Goal: Task Accomplishment & Management: Manage account settings

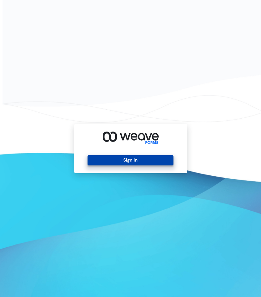
click at [133, 158] on button "Sign In" at bounding box center [131, 160] width 86 height 10
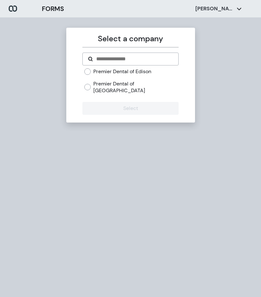
click at [97, 72] on label "Premier Dental of Edison" at bounding box center [122, 71] width 58 height 7
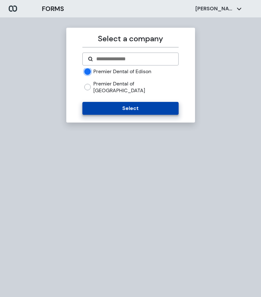
click at [109, 102] on button "Select" at bounding box center [130, 108] width 96 height 13
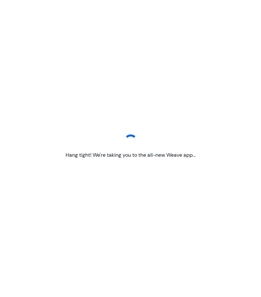
click at [104, 101] on div "Hang tight! We're taking you to the all-new Weave app..." at bounding box center [130, 148] width 261 height 297
